Goal: Use online tool/utility: Utilize a website feature to perform a specific function

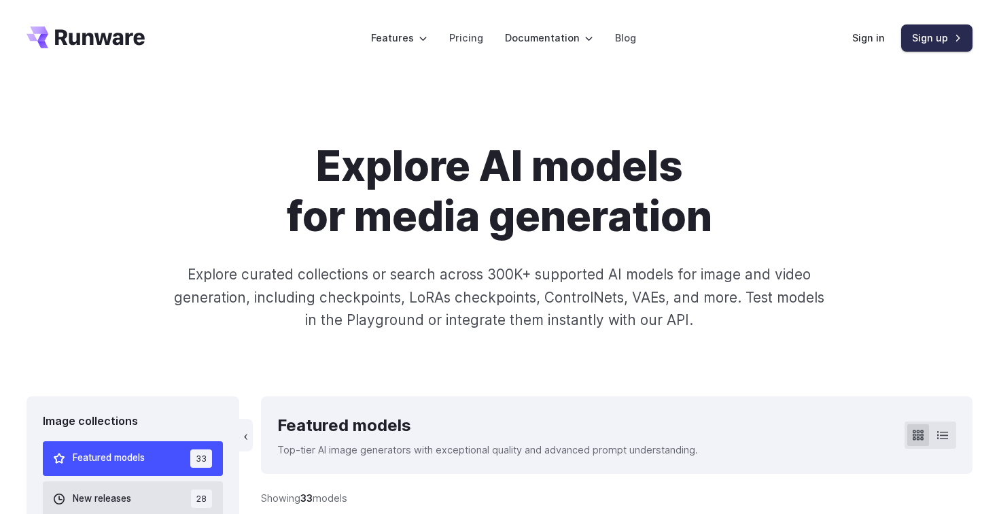
click at [923, 46] on link "Sign up" at bounding box center [936, 37] width 71 height 27
click at [874, 40] on link "Sign in" at bounding box center [868, 38] width 33 height 16
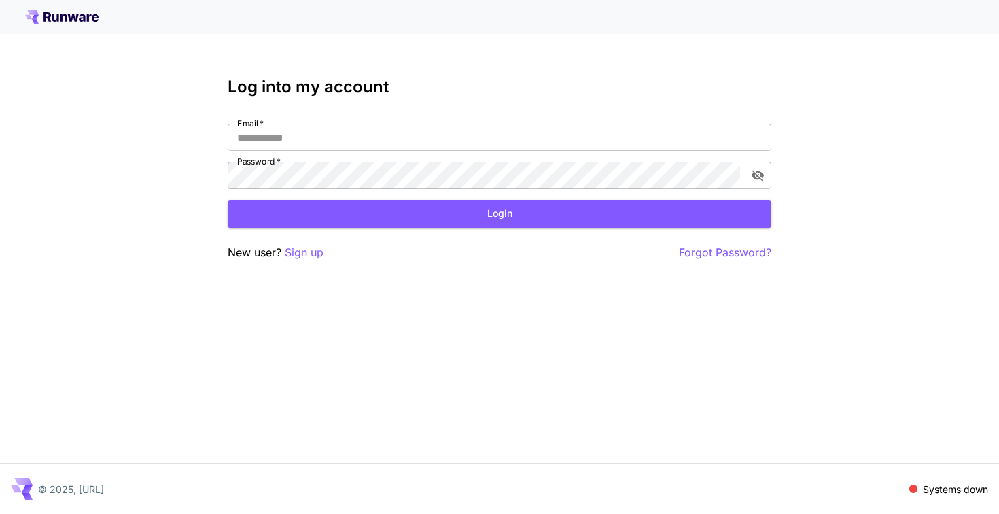
click at [454, 122] on div "Log into my account Email   * Email   * Password   * Password   * Login New use…" at bounding box center [500, 168] width 544 height 183
click at [455, 129] on input "Email   *" at bounding box center [500, 137] width 544 height 27
type input "**********"
click at [521, 217] on button "Login" at bounding box center [500, 214] width 544 height 28
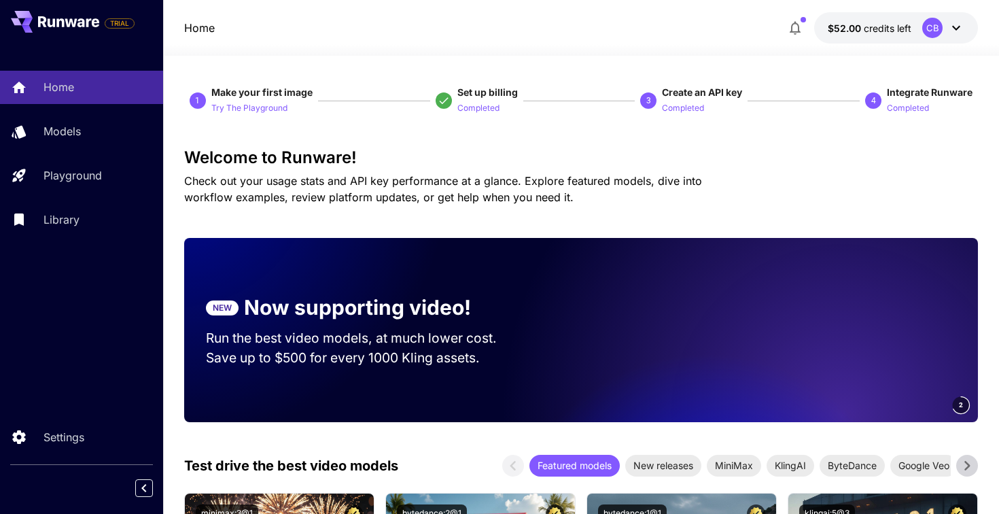
click at [891, 34] on p "$52.00 credits left" at bounding box center [870, 28] width 84 height 14
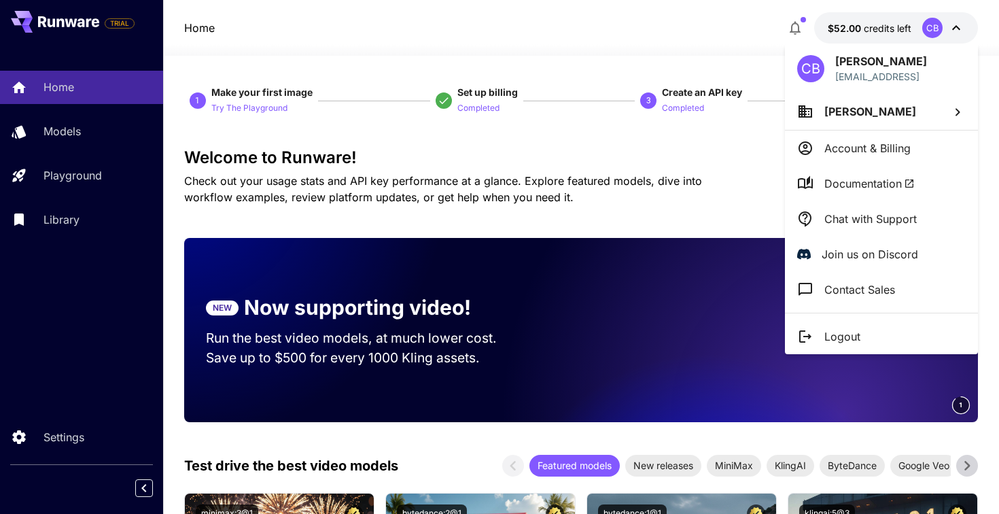
click at [903, 108] on li "[PERSON_NAME]" at bounding box center [881, 111] width 193 height 37
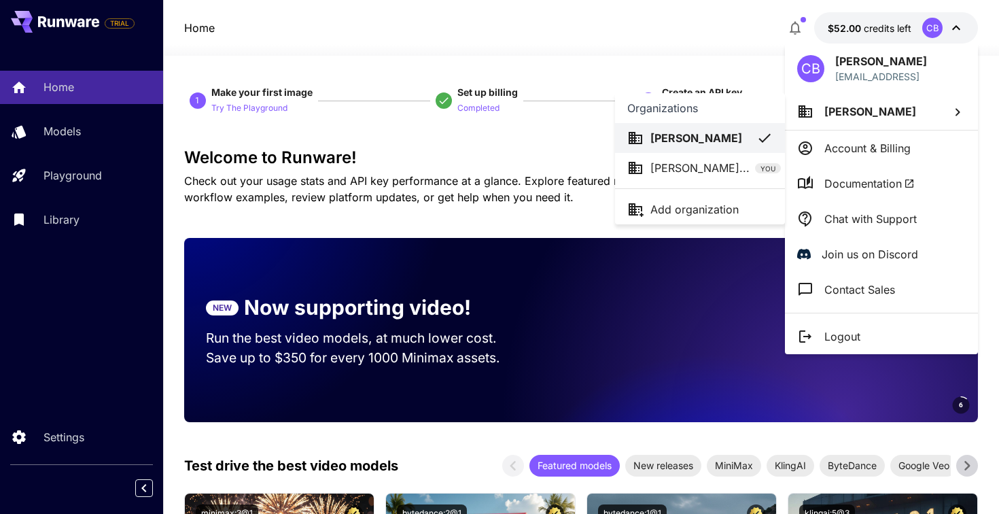
click at [692, 128] on li "[PERSON_NAME]" at bounding box center [700, 138] width 170 height 30
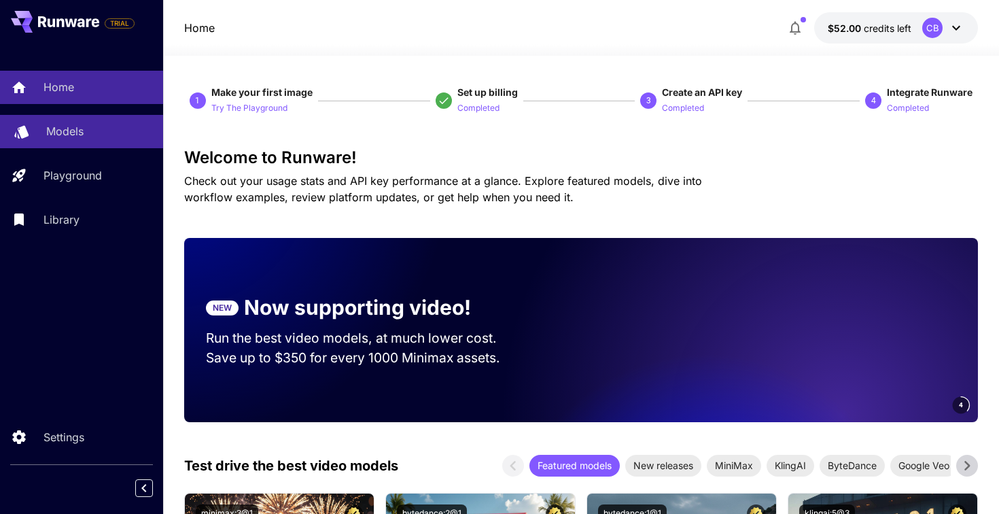
click at [67, 147] on link "Models" at bounding box center [81, 131] width 163 height 33
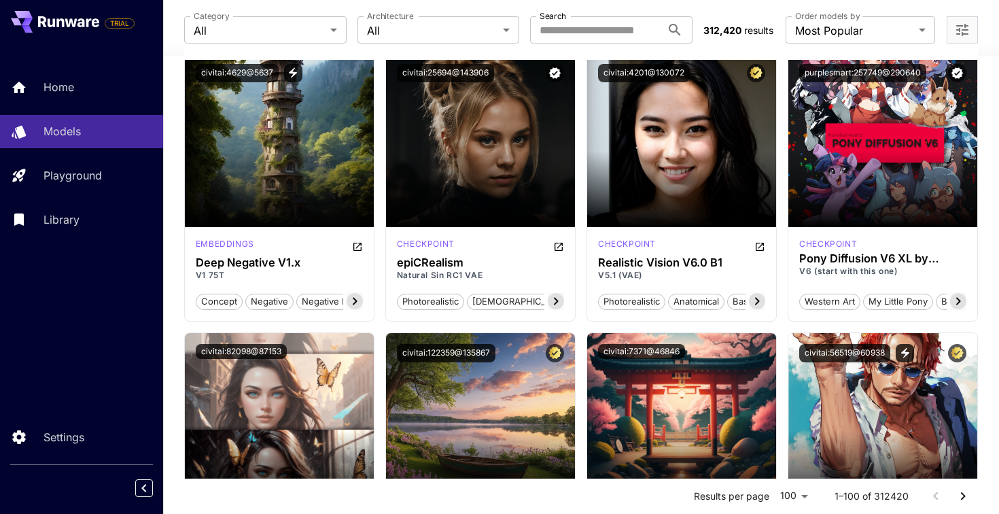
scroll to position [2064, 0]
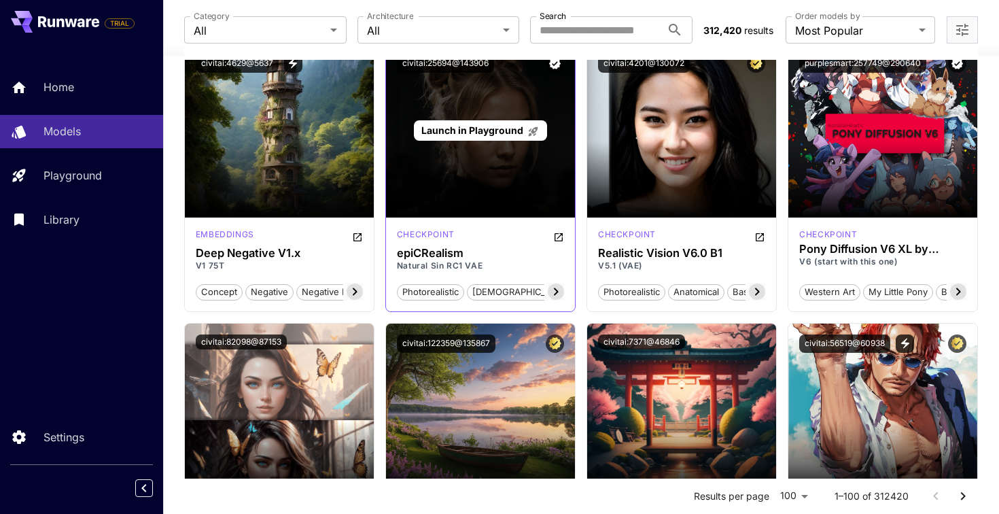
click at [474, 169] on div "Launch in Playground" at bounding box center [480, 130] width 189 height 174
click at [449, 202] on div "Launch in Playground" at bounding box center [480, 130] width 189 height 174
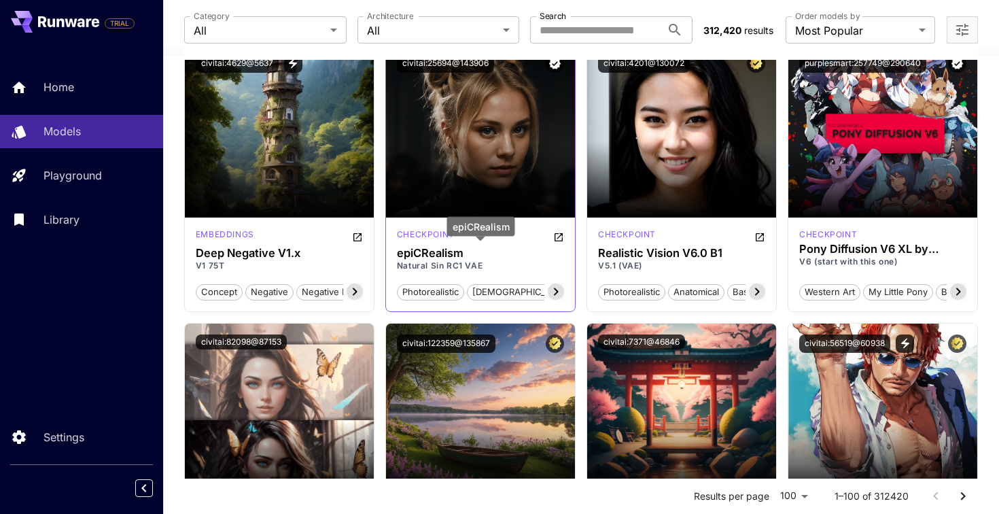
click at [439, 253] on h3 "epiCRealism" at bounding box center [480, 253] width 167 height 13
click at [424, 281] on div "photorealistic [DEMOGRAPHIC_DATA] analog realism base model portrait raw photo …" at bounding box center [480, 286] width 167 height 29
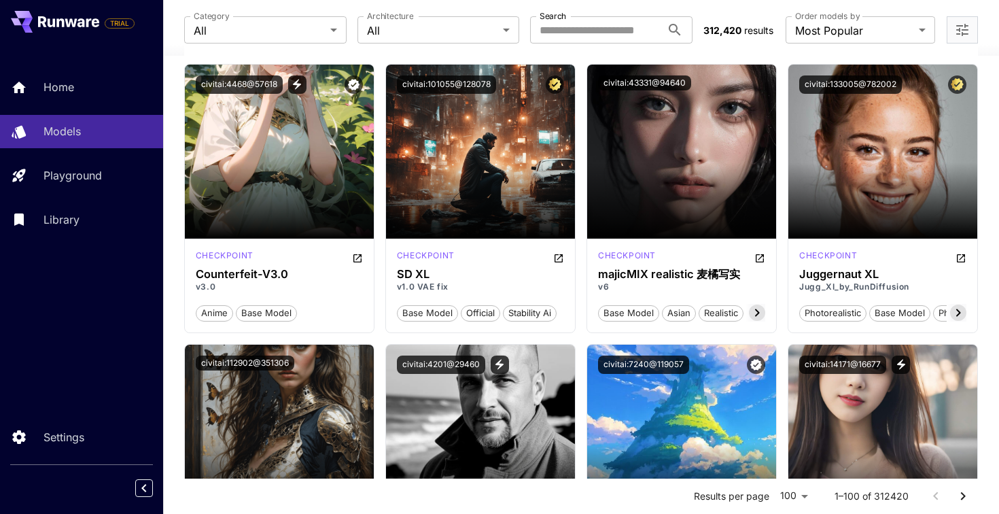
scroll to position [2602, 0]
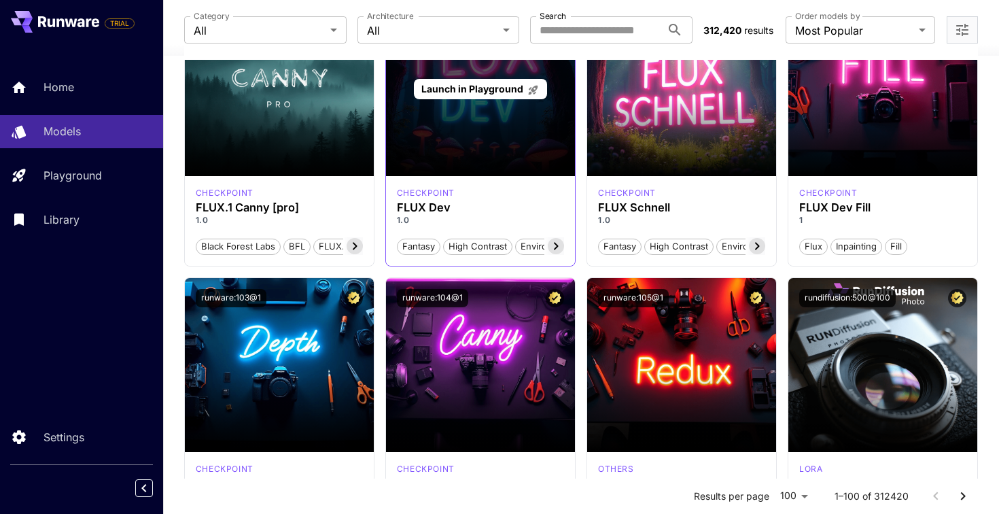
click at [446, 155] on div "Launch in Playground" at bounding box center [480, 89] width 189 height 174
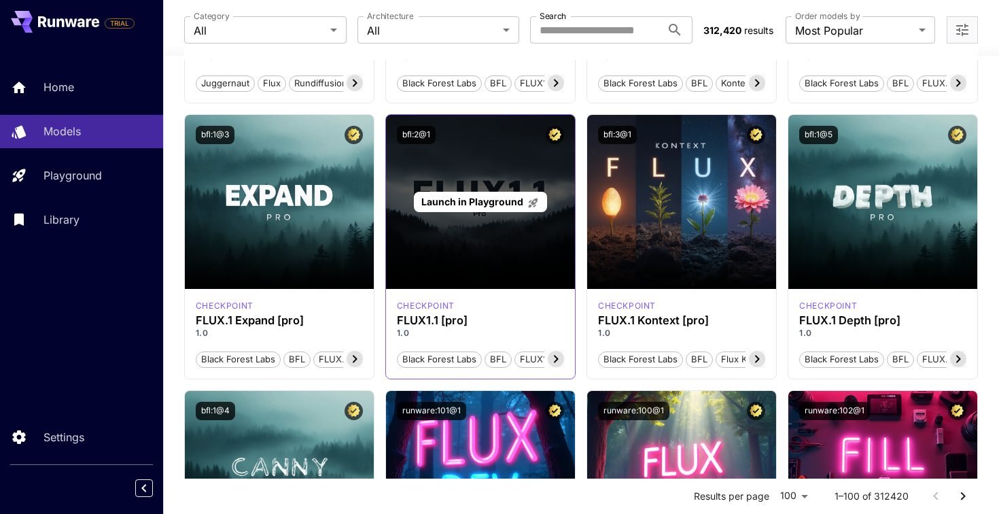
scroll to position [600, 0]
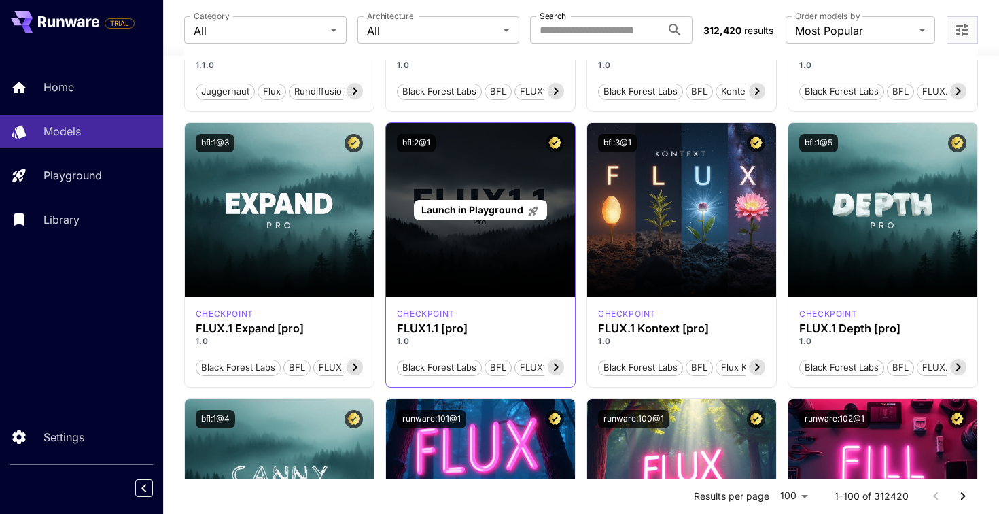
click at [476, 206] on span "Launch in Playground" at bounding box center [472, 210] width 102 height 12
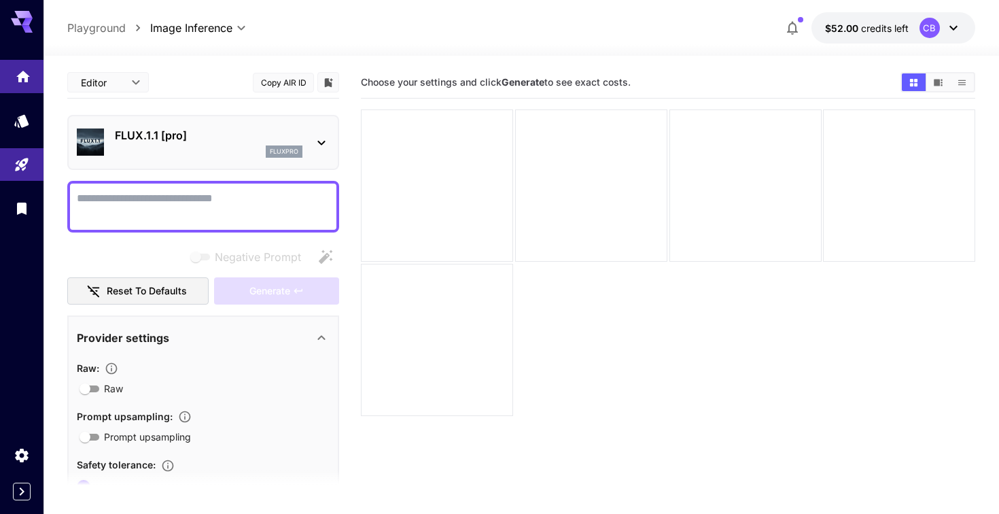
click at [11, 76] on link at bounding box center [21, 76] width 43 height 33
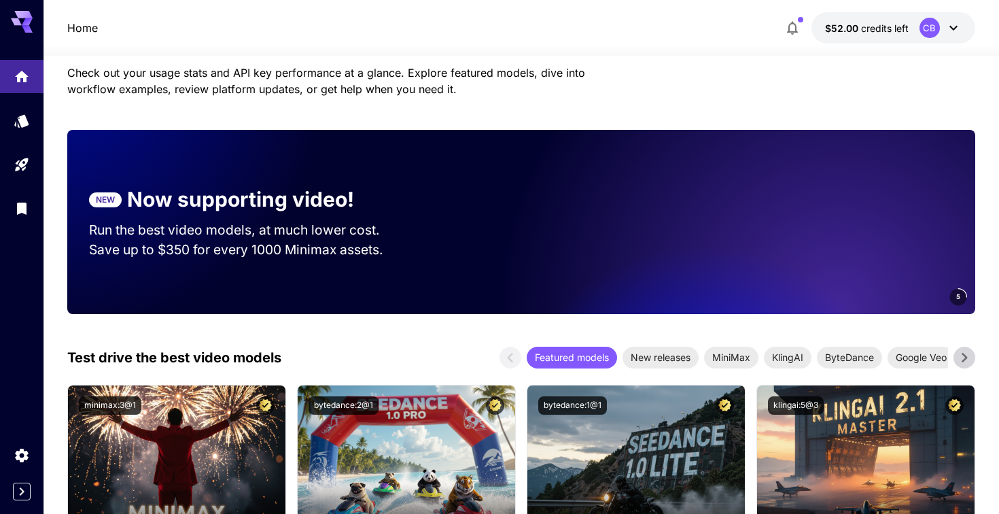
scroll to position [113, 0]
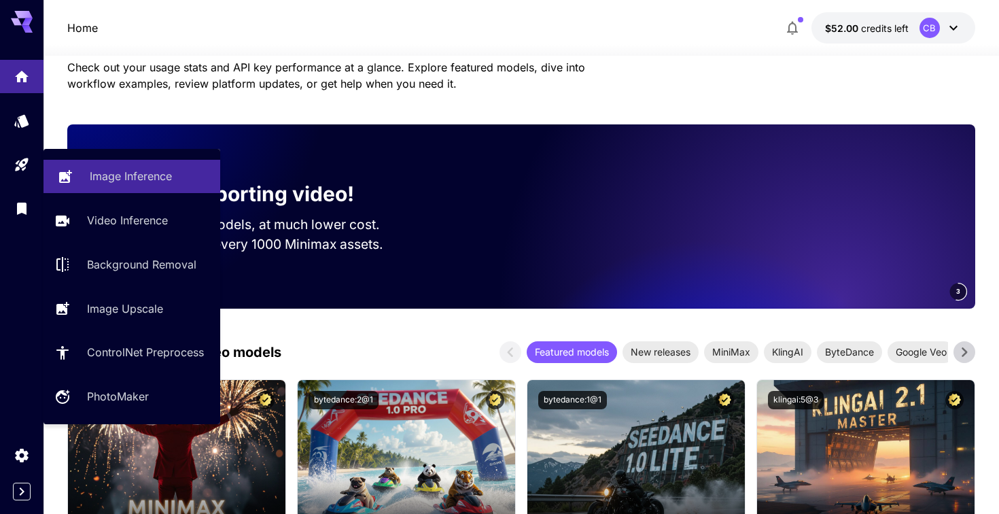
click at [122, 184] on p "Image Inference" at bounding box center [131, 176] width 82 height 16
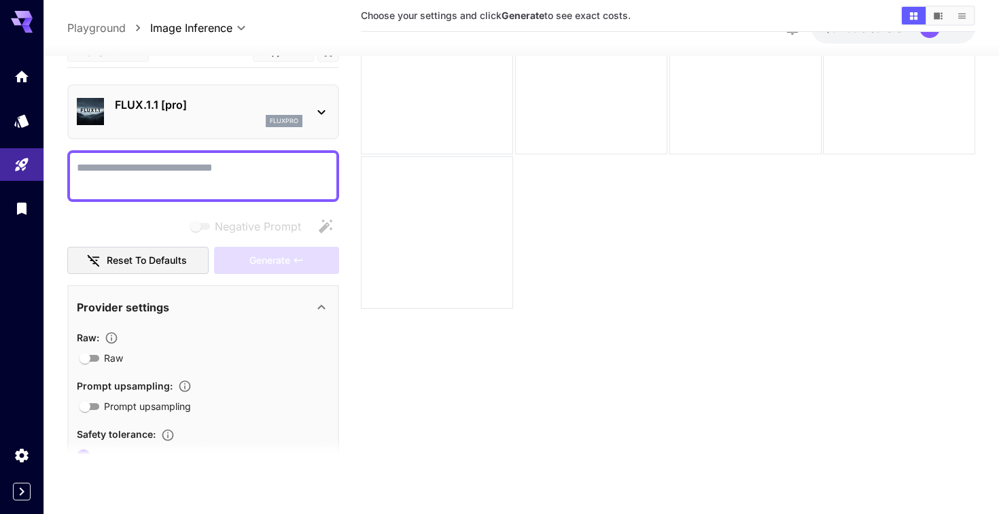
click at [204, 117] on div "fluxpro" at bounding box center [209, 122] width 188 height 12
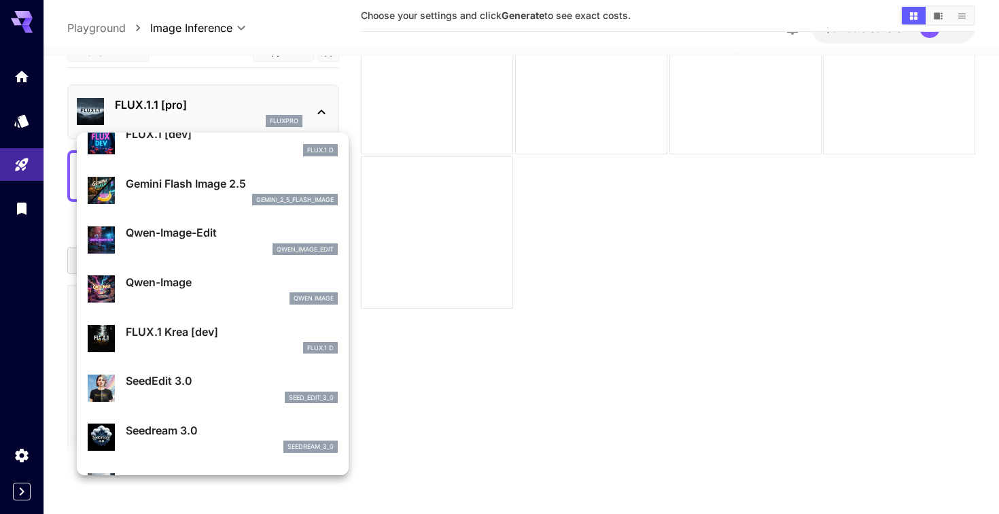
scroll to position [63, 0]
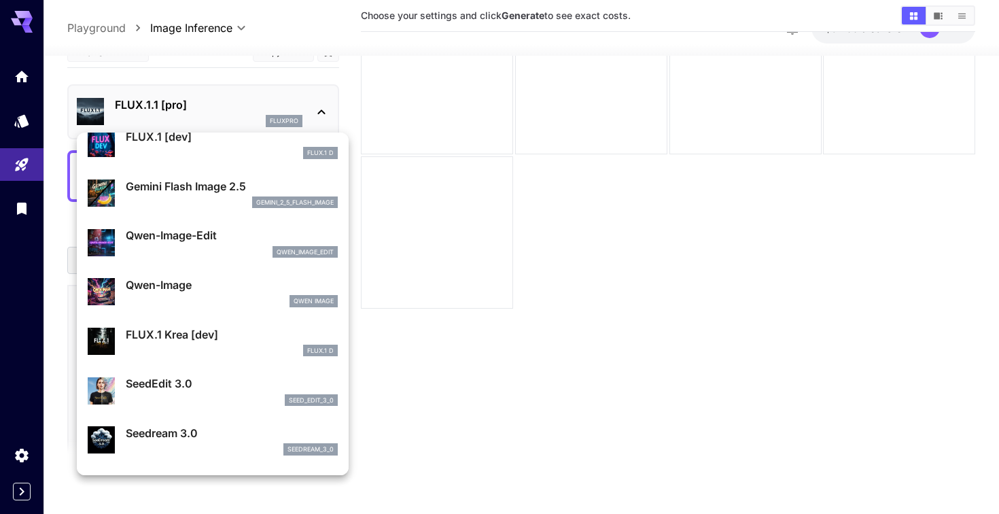
click at [213, 260] on div "Qwen-Image-Edit qwen_image_edit" at bounding box center [213, 242] width 250 height 41
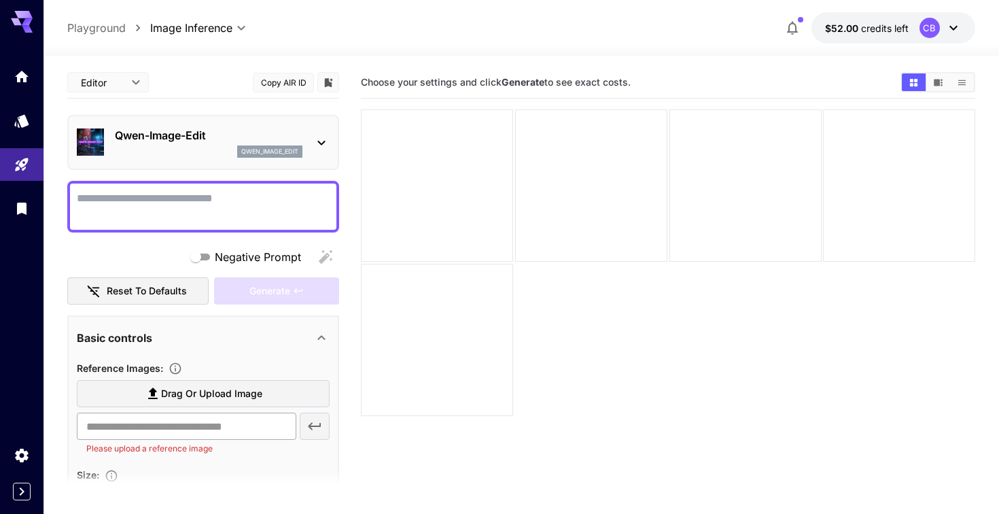
click at [182, 424] on input "text" at bounding box center [186, 425] width 219 height 27
